Goal: Communication & Community: Ask a question

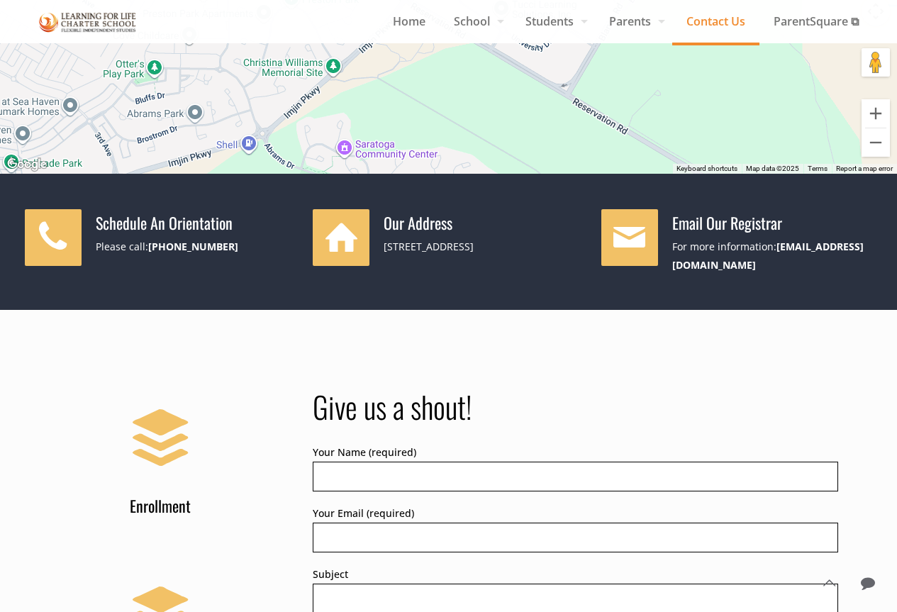
scroll to position [709, 0]
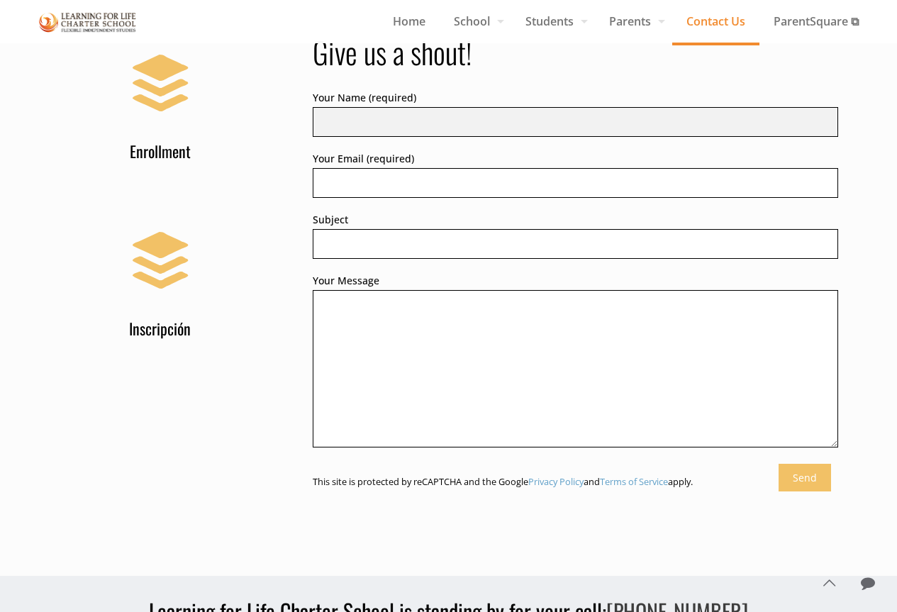
click at [347, 112] on input "Your Name (required)" at bounding box center [575, 122] width 525 height 30
type input "[PERSON_NAME]"
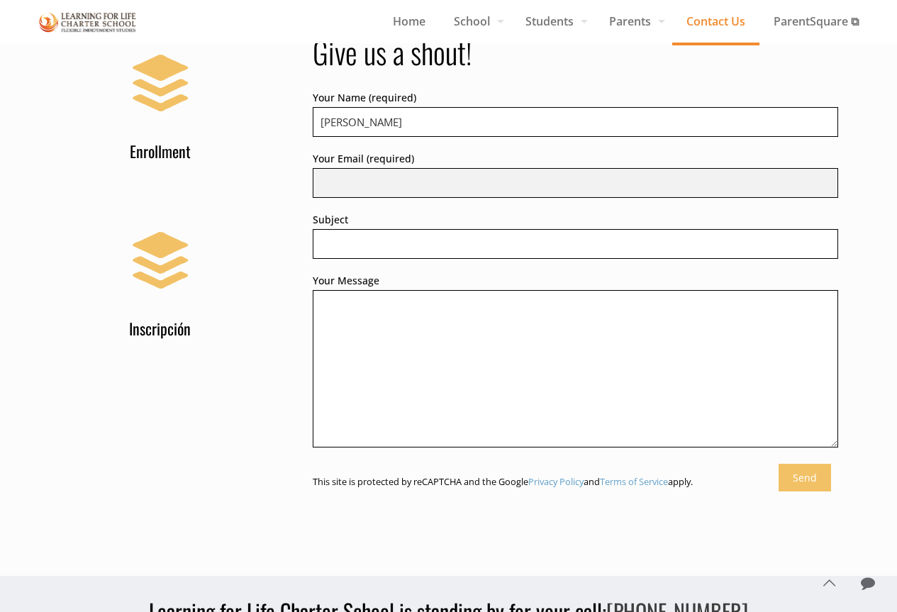
click at [388, 175] on input "Your Email (required)" at bounding box center [575, 183] width 525 height 30
type input "[PERSON_NAME][EMAIL_ADDRESS][DOMAIN_NAME]"
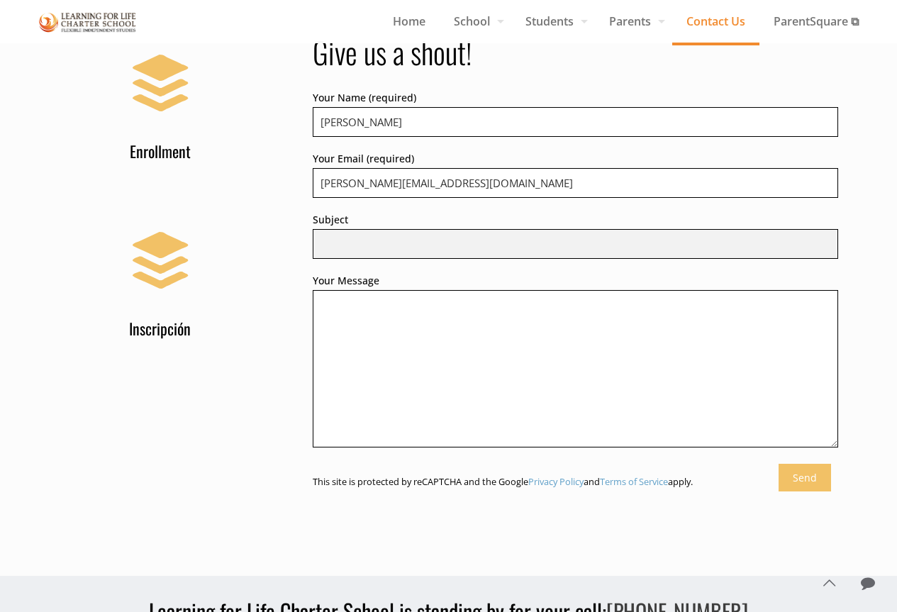
click at [397, 234] on input "Subject" at bounding box center [575, 244] width 525 height 30
type input "Exclusive Opportunity to Feature in The 10 Most Admired School Districts"
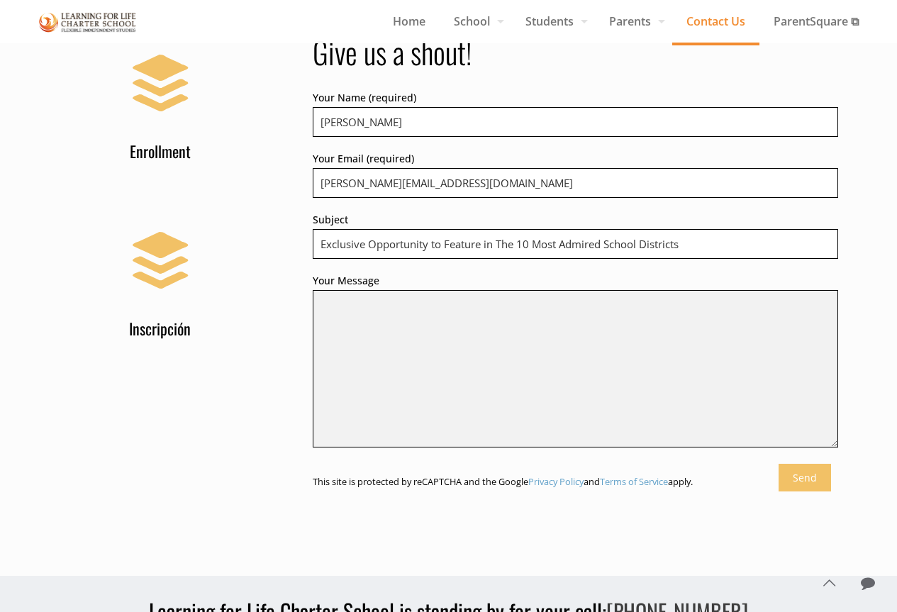
click at [368, 330] on textarea "Your Message" at bounding box center [575, 368] width 525 height 157
click at [418, 308] on textarea "Your Message" at bounding box center [575, 368] width 525 height 157
paste textarea "Hi Director, Greetings from The Education Magazine! This is just a quick follow…"
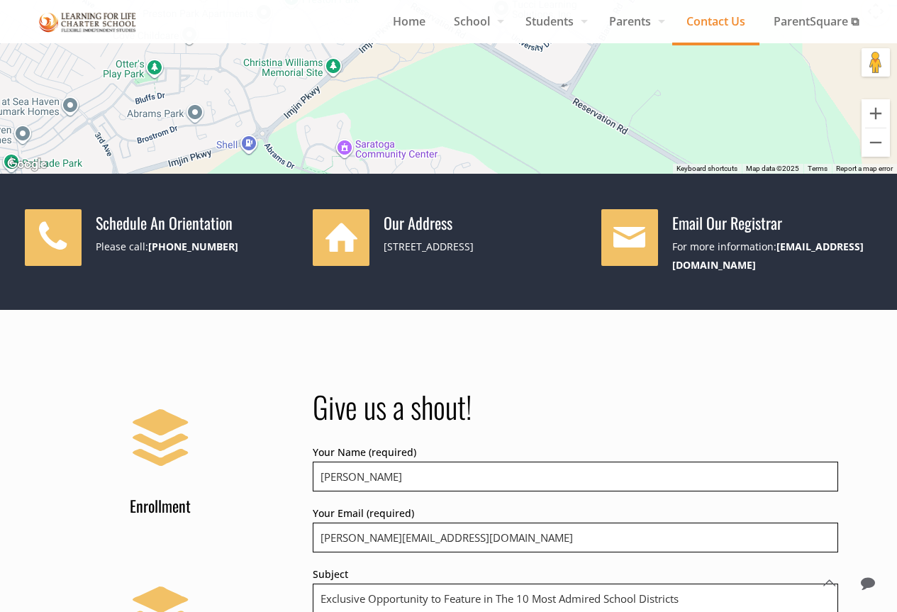
scroll to position [780, 0]
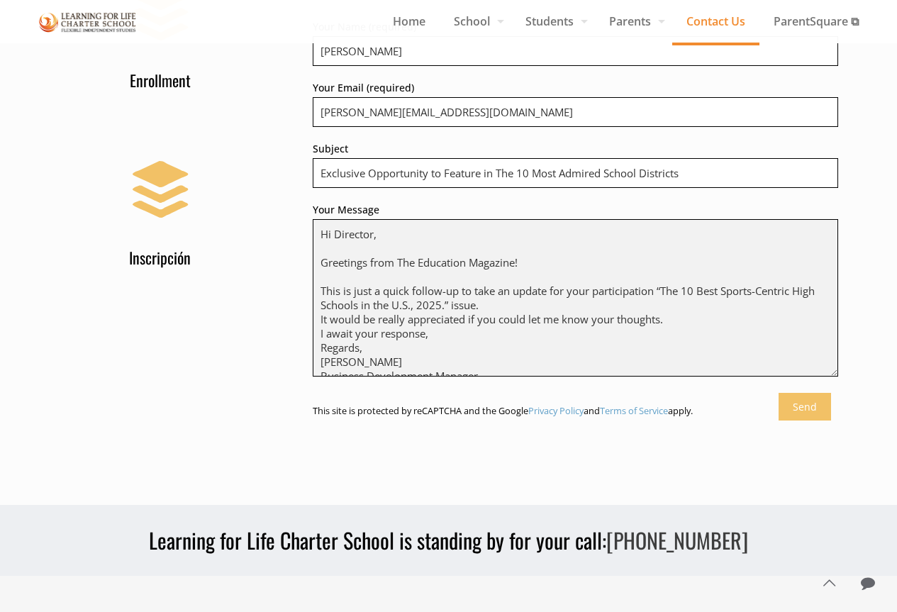
type textarea "Hi Director, Greetings from The Education Magazine! This is just a quick follow…"
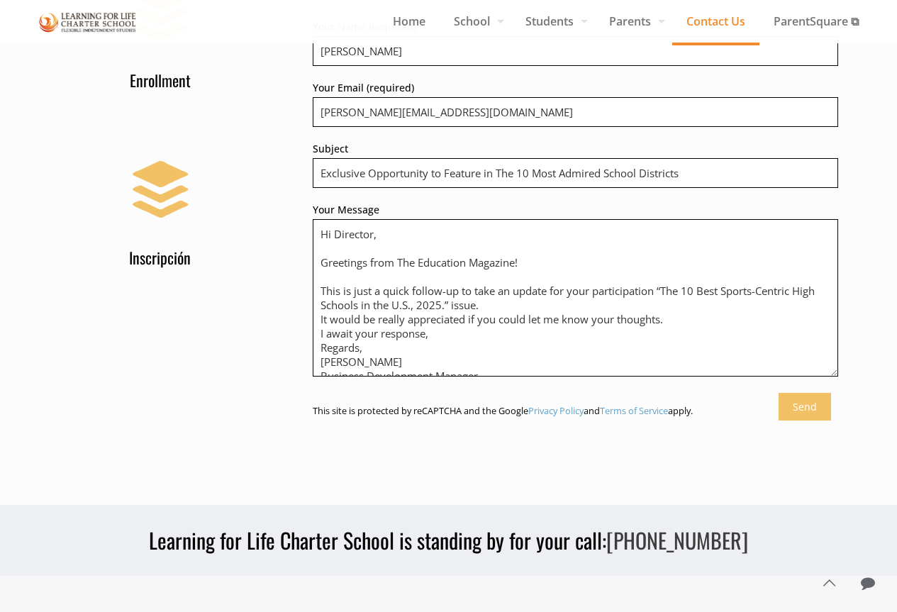
click at [794, 397] on input "Send" at bounding box center [804, 407] width 52 height 28
